Goal: Learn about a topic: Learn about a topic

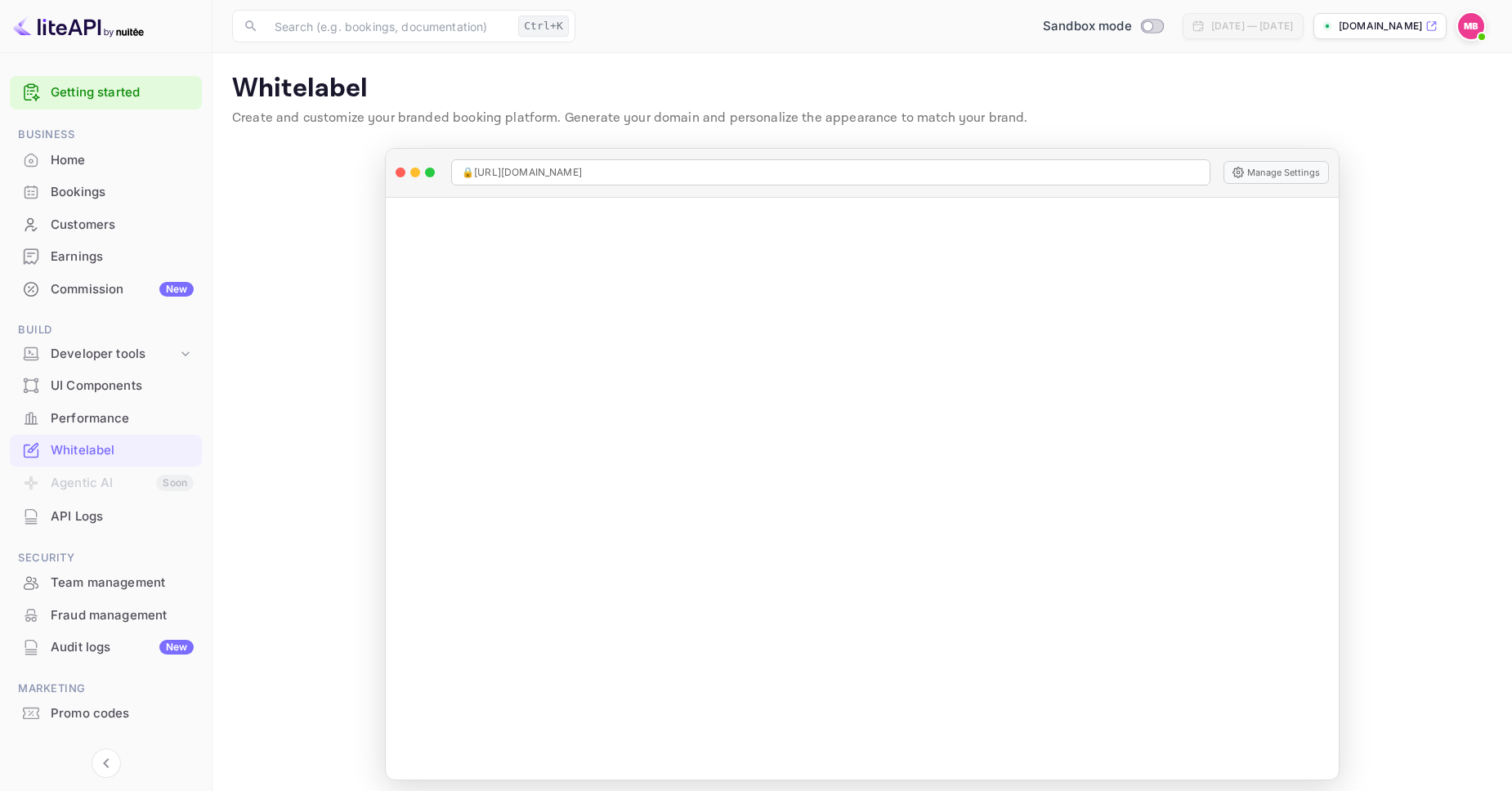
scroll to position [29, 0]
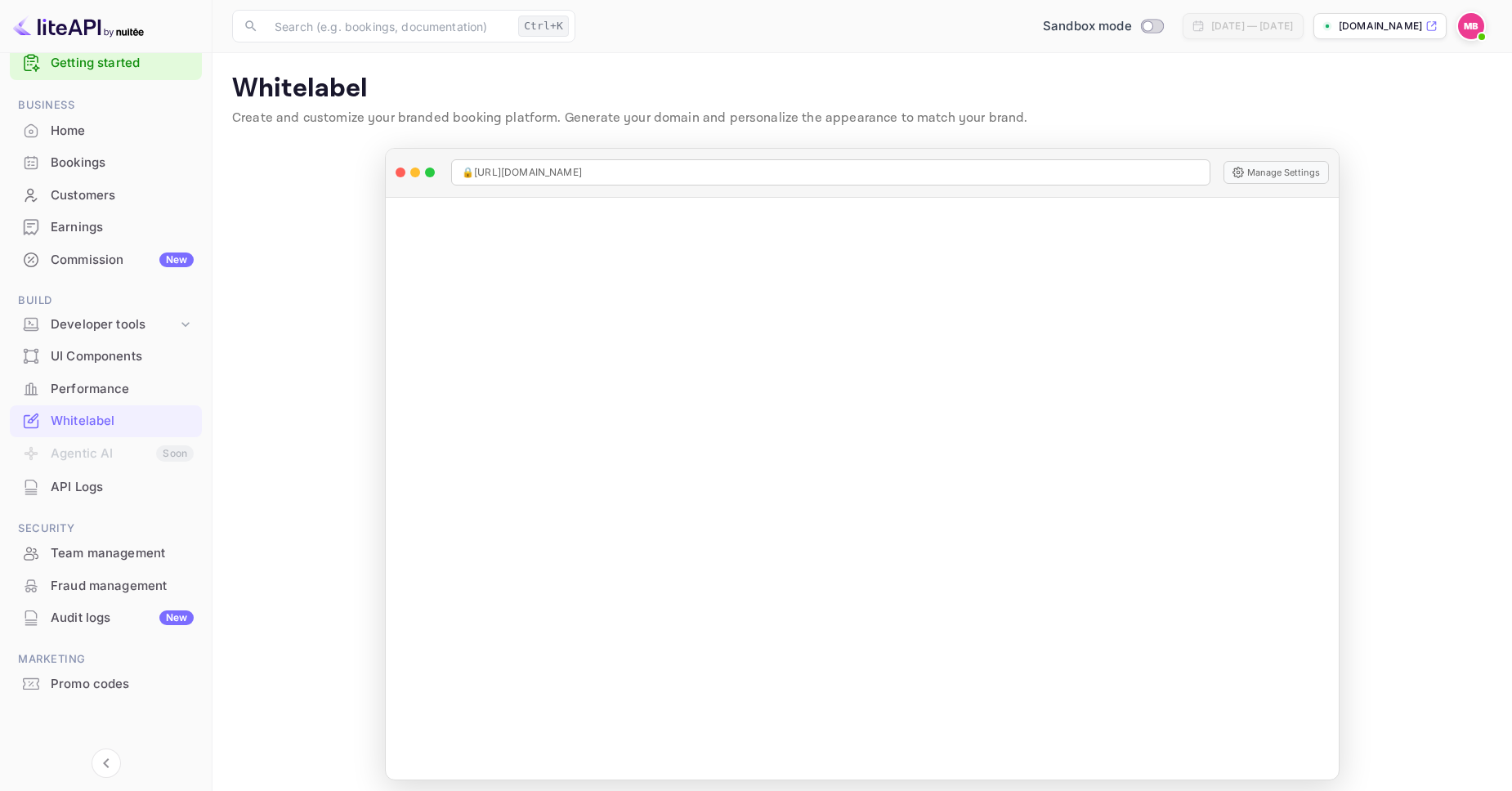
click at [266, 90] on p "Whitelabel" at bounding box center [862, 89] width 1260 height 33
click at [282, 124] on p "Create and customize your branded booking platform. Generate your domain and pe…" at bounding box center [862, 118] width 1260 height 20
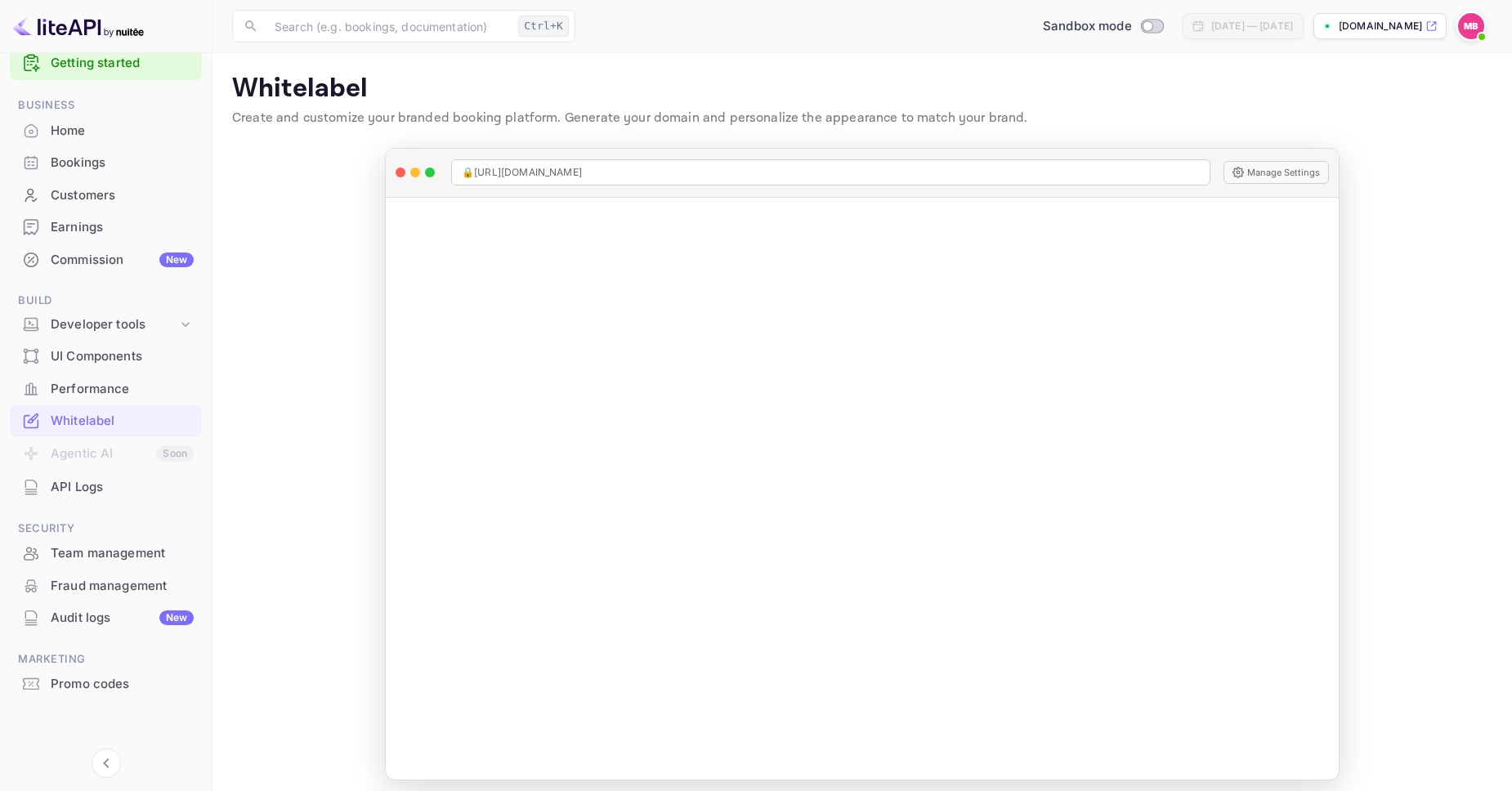
click at [282, 124] on p "Create and customize your branded booking platform. Generate your domain and pe…" at bounding box center [862, 118] width 1260 height 20
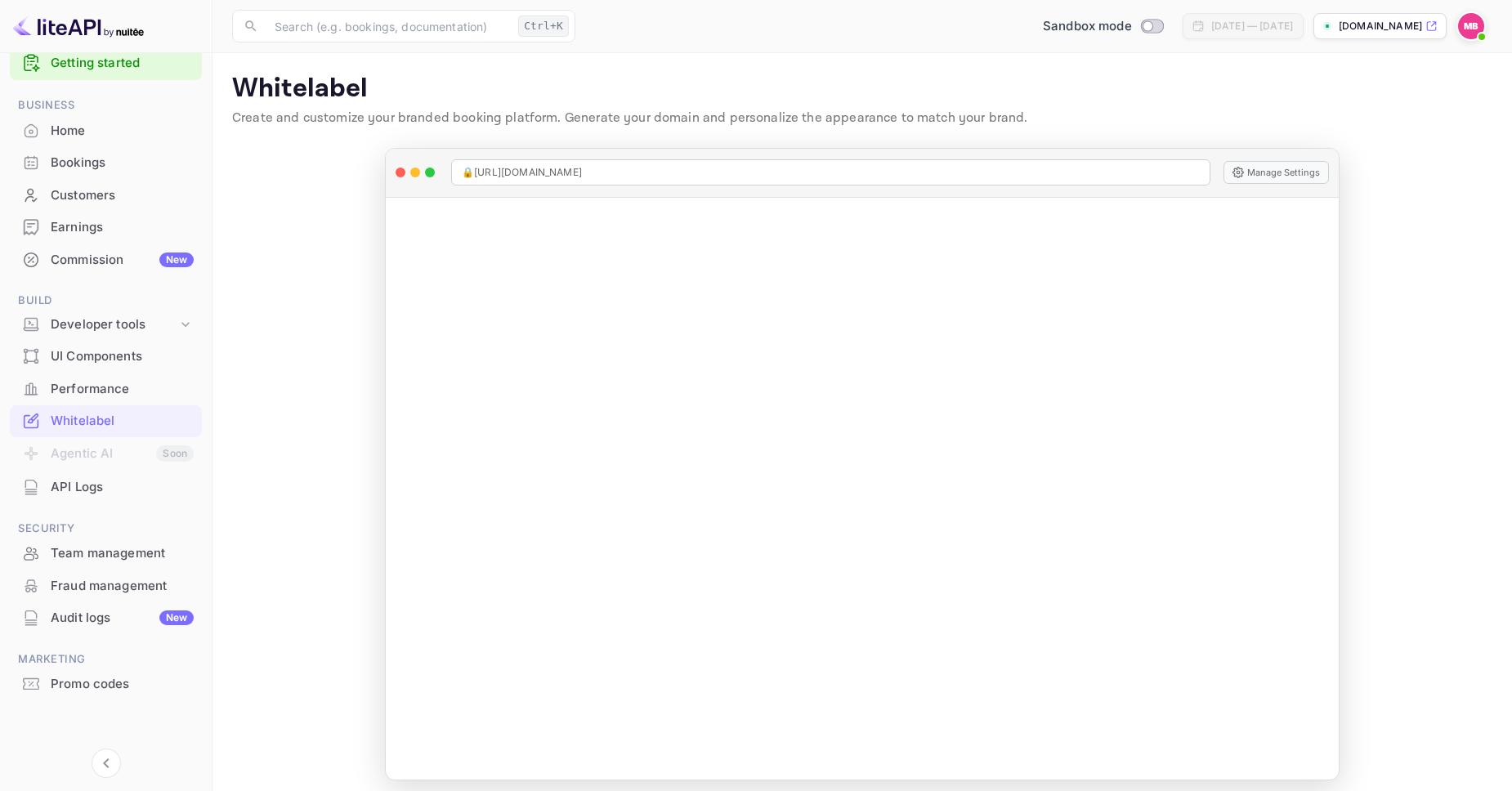
click at [282, 124] on p "Create and customize your branded booking platform. Generate your domain and pe…" at bounding box center [862, 118] width 1260 height 20
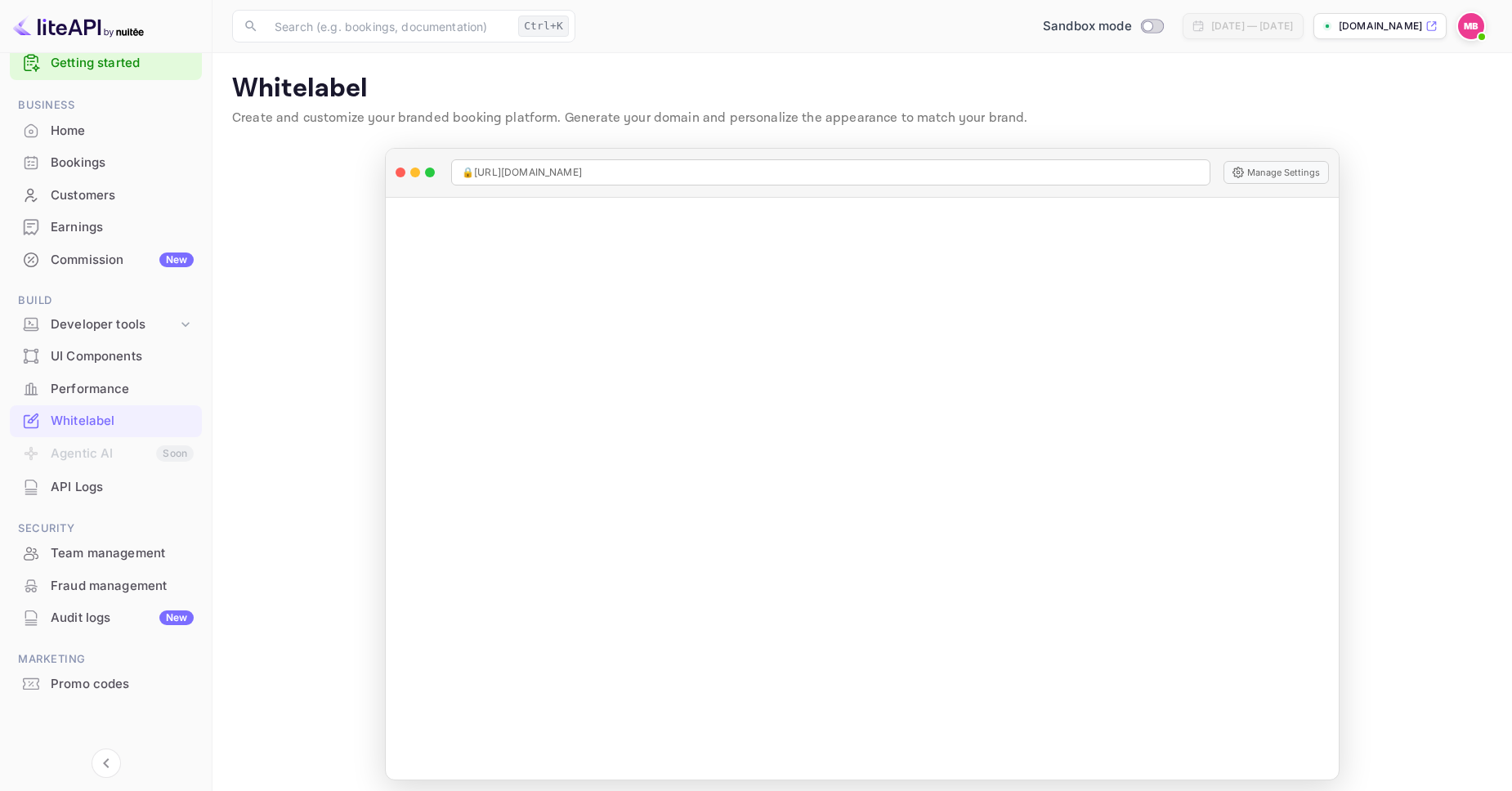
click at [282, 124] on p "Create and customize your branded booking platform. Generate your domain and pe…" at bounding box center [862, 118] width 1260 height 20
